Goal: Task Accomplishment & Management: Manage account settings

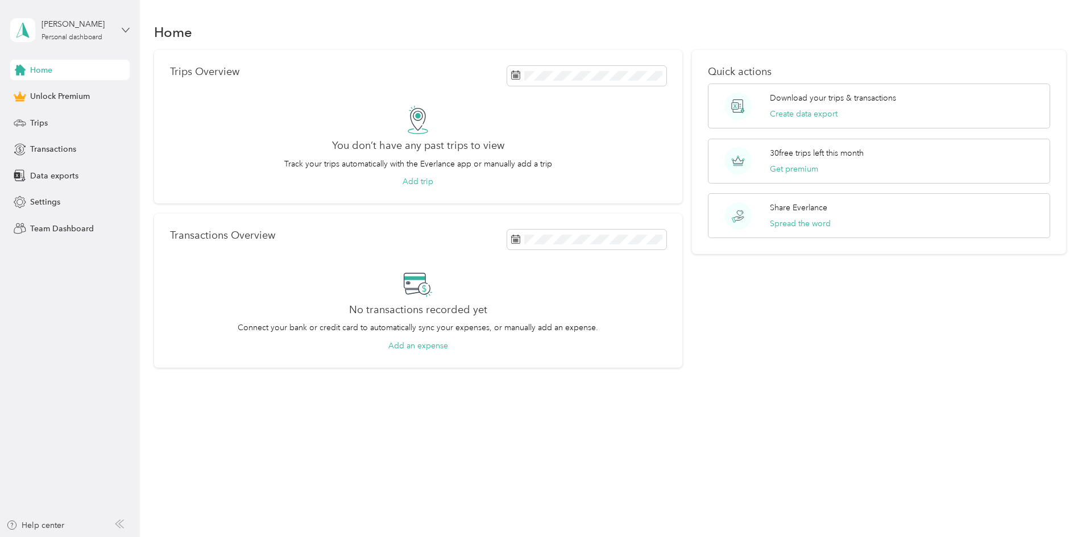
click at [125, 26] on icon at bounding box center [126, 30] width 8 height 8
click at [57, 94] on div "Log out" at bounding box center [42, 94] width 44 height 12
